Goal: Information Seeking & Learning: Learn about a topic

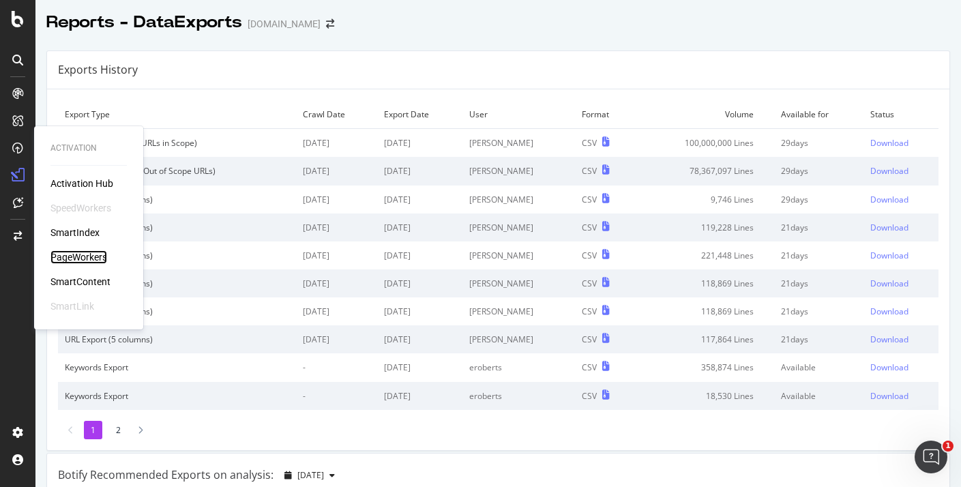
click at [105, 251] on div "PageWorkers" at bounding box center [78, 257] width 57 height 14
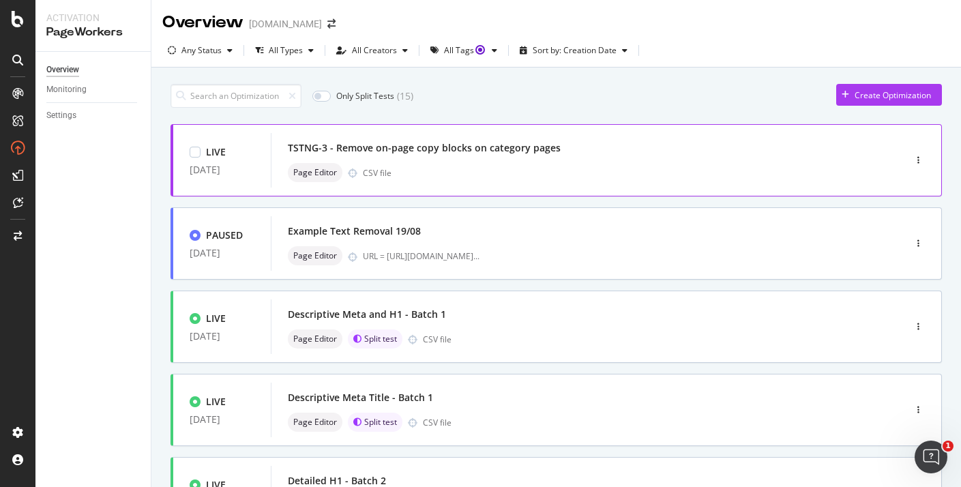
click at [651, 162] on div "TSTNG-3 - Remove on-page copy blocks on category pages Page Editor CSV file" at bounding box center [567, 160] width 558 height 44
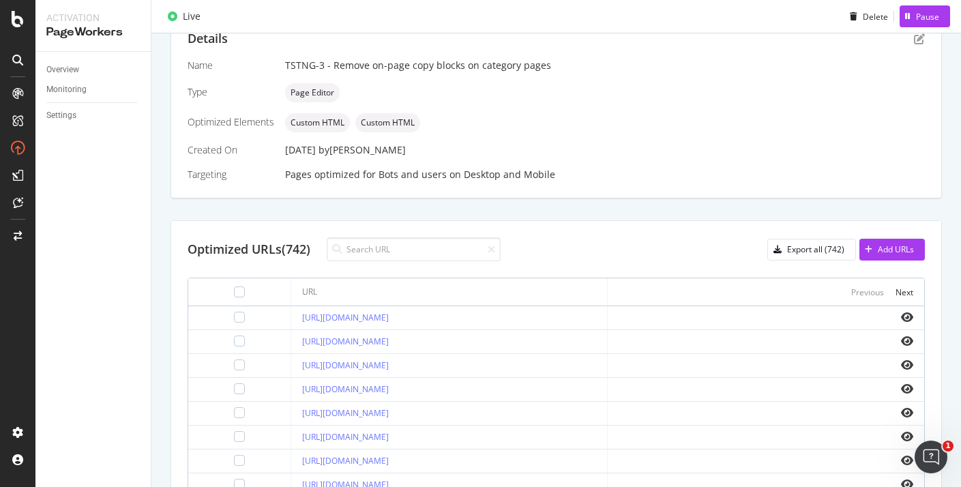
scroll to position [292, 0]
click at [389, 314] on link "[URL][DOMAIN_NAME]" at bounding box center [345, 317] width 87 height 12
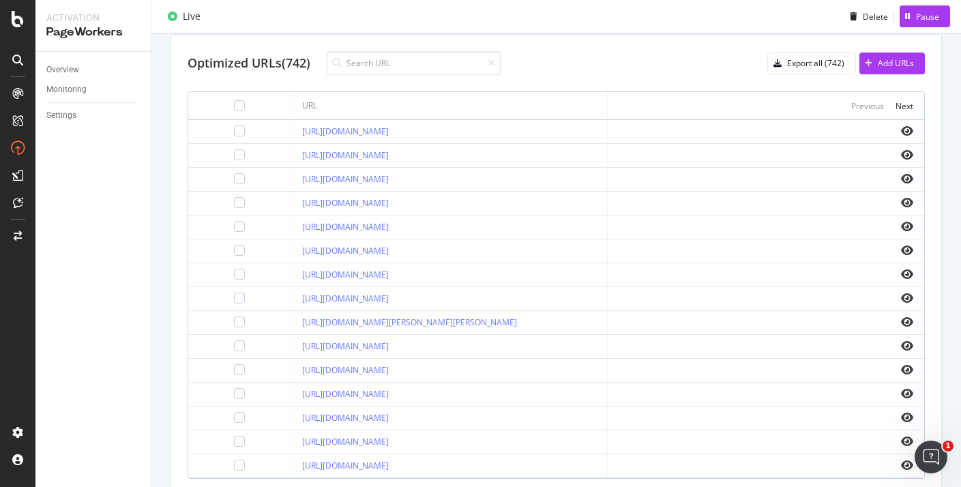
scroll to position [608, 0]
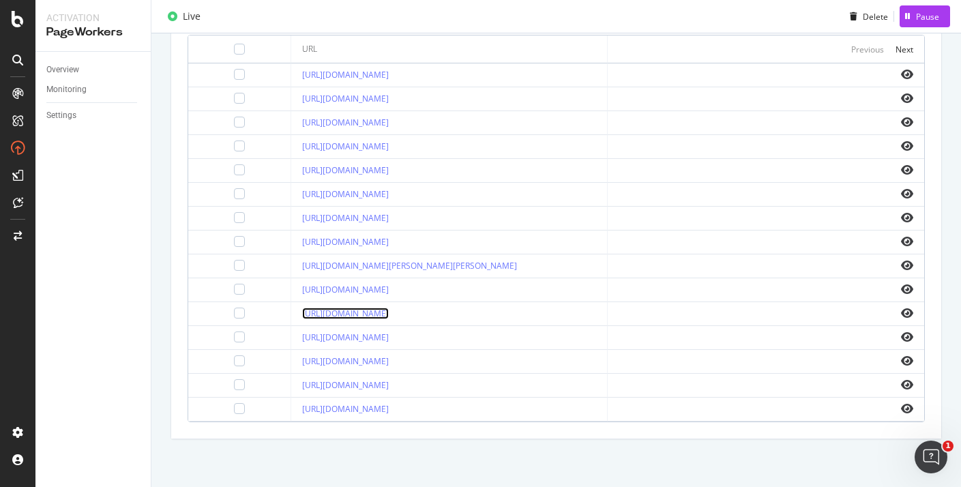
click at [389, 307] on link "[URL][DOMAIN_NAME]" at bounding box center [345, 313] width 87 height 12
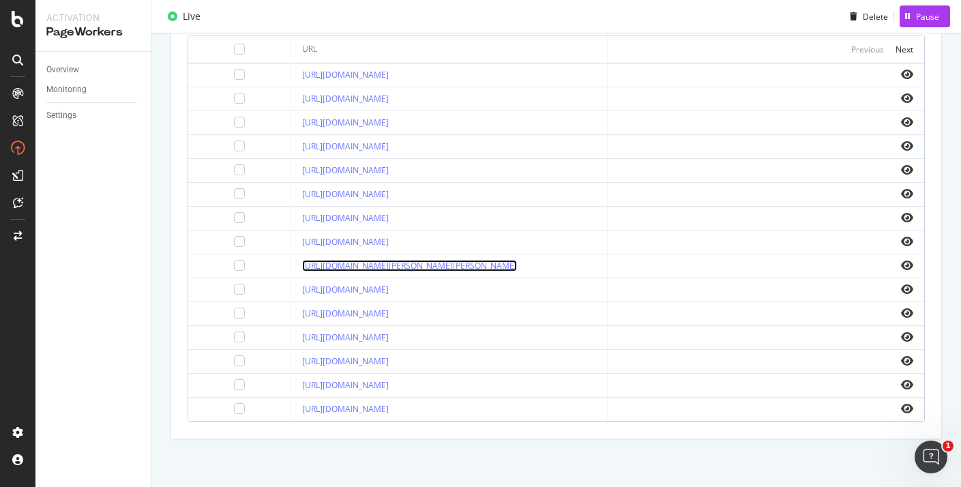
click at [466, 260] on link "[URL][DOMAIN_NAME][PERSON_NAME][PERSON_NAME]" at bounding box center [409, 266] width 215 height 12
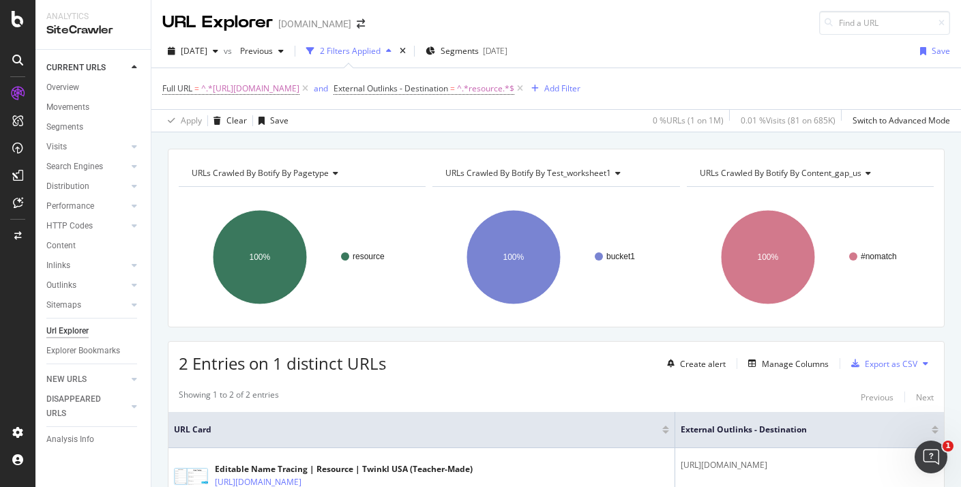
scroll to position [106, 0]
